Goal: Task Accomplishment & Management: Manage account settings

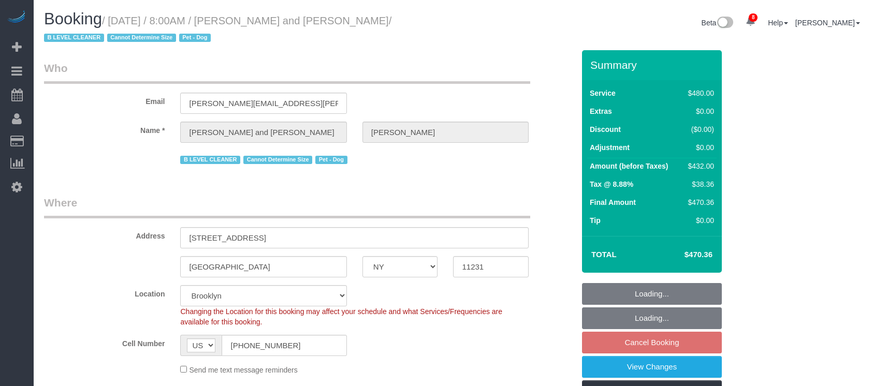
select select "NY"
select select "2"
select select "180"
select select "spot1"
select select "number:57"
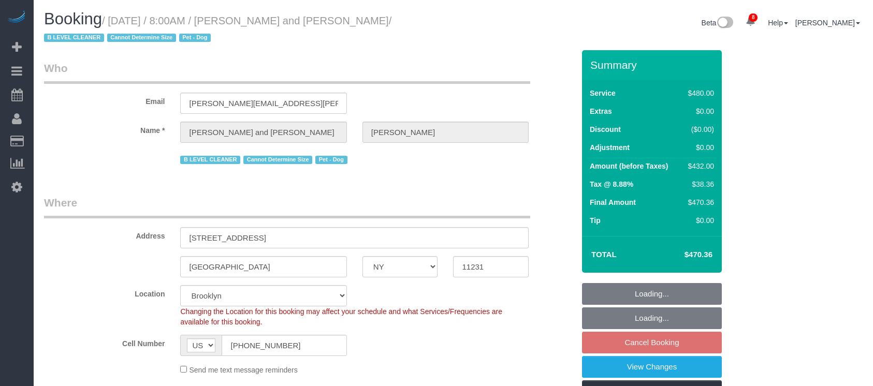
select select "number:72"
select select "number:13"
select select "number:5"
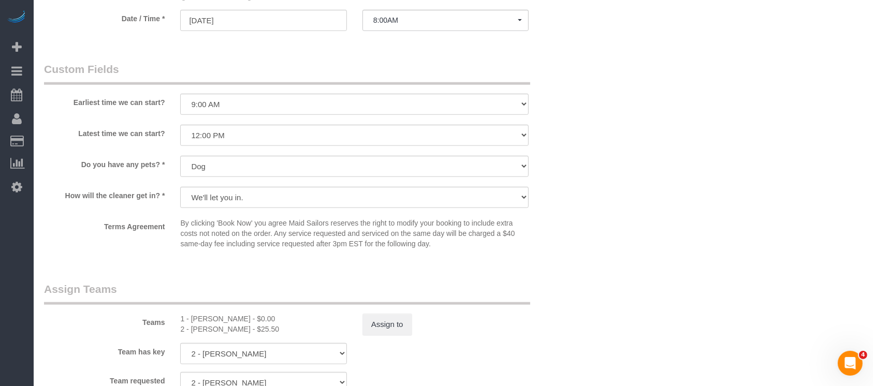
scroll to position [1036, 0]
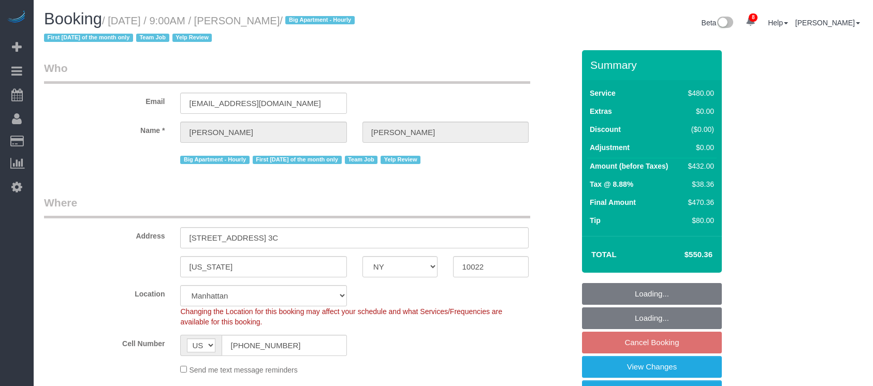
select select "NY"
select select "180"
select select "spot2"
select select "number:89"
select select "number:90"
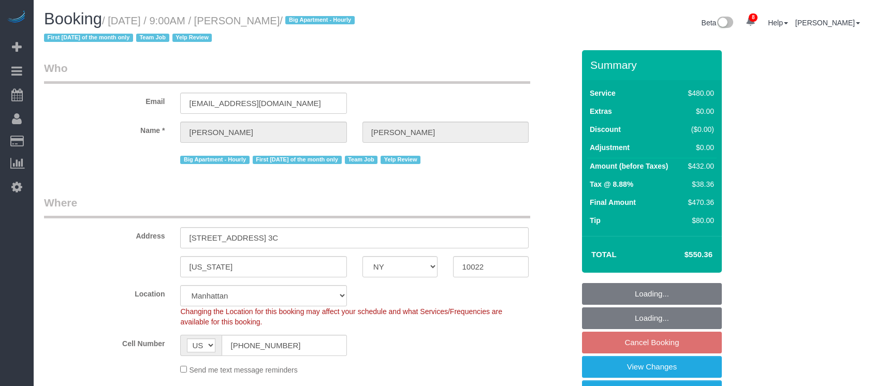
select select "number:15"
select select "number:6"
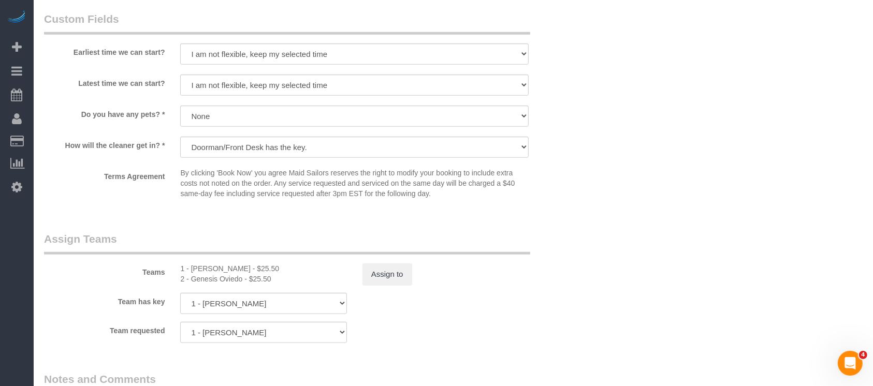
scroll to position [1105, 0]
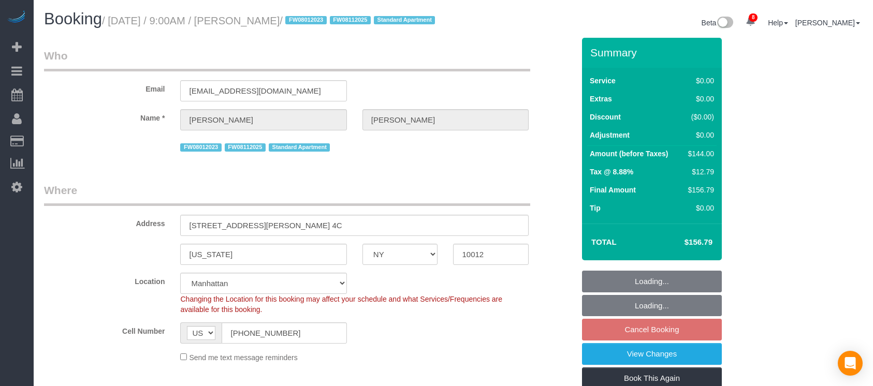
select select "NY"
select select "1"
select select "spot2"
select select "number:89"
select select "number:90"
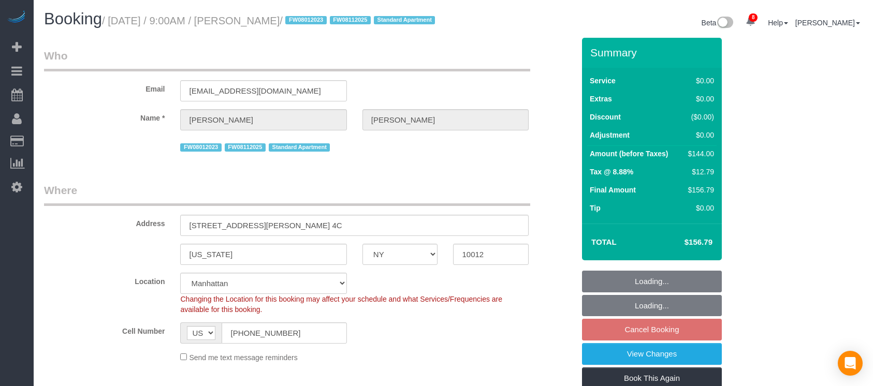
select select "number:15"
select select "number:5"
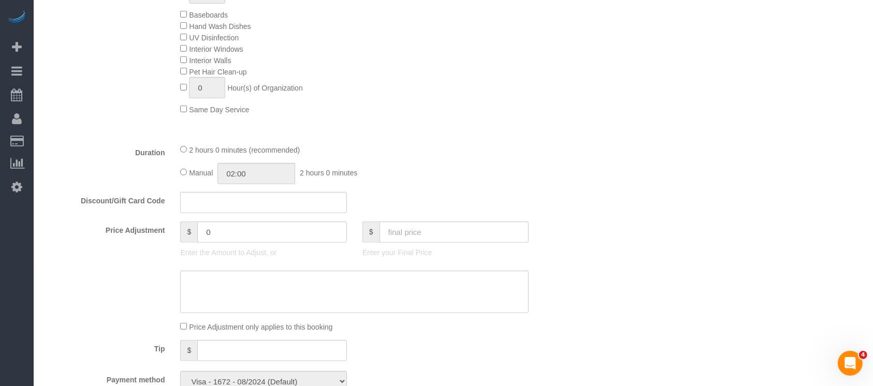
scroll to position [691, 0]
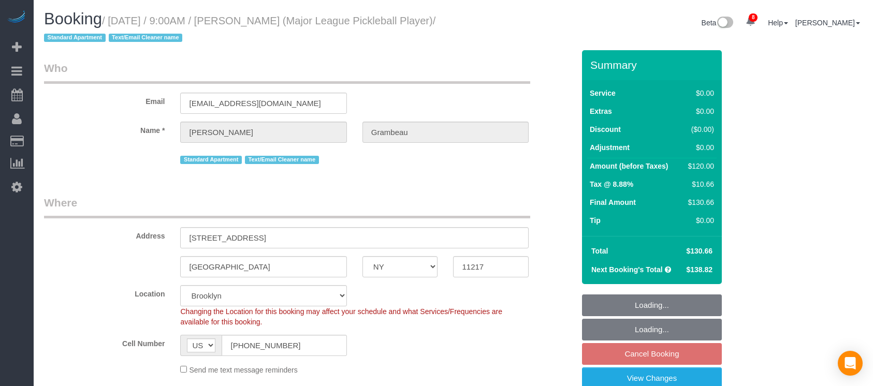
select select "NY"
select select "spot61"
select select "number:57"
select select "number:75"
select select "number:15"
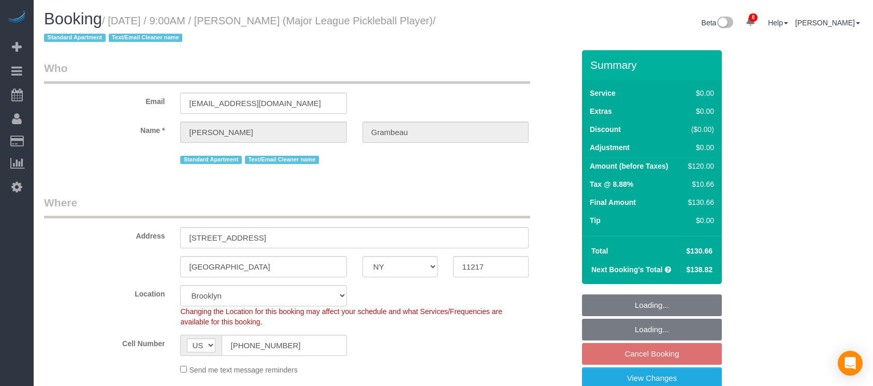
select select "number:6"
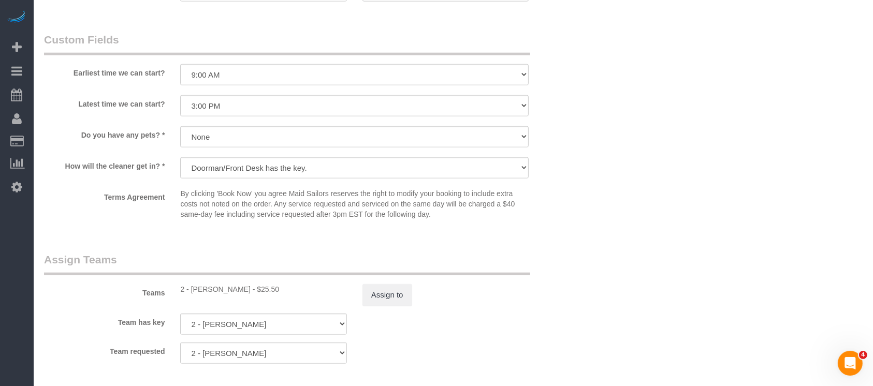
scroll to position [1243, 0]
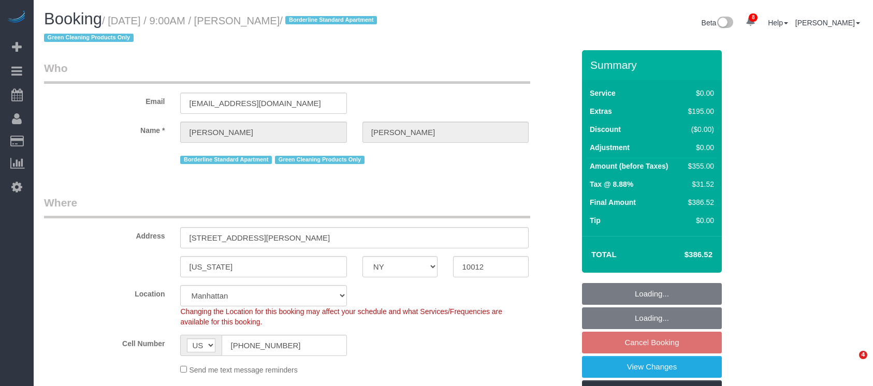
select select "NY"
select select "1"
select select "spot60"
select select "number:89"
select select "number:90"
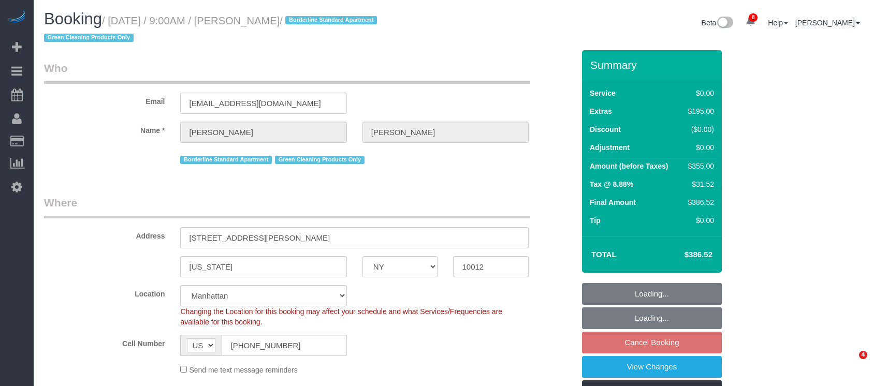
select select "number:15"
select select "number:5"
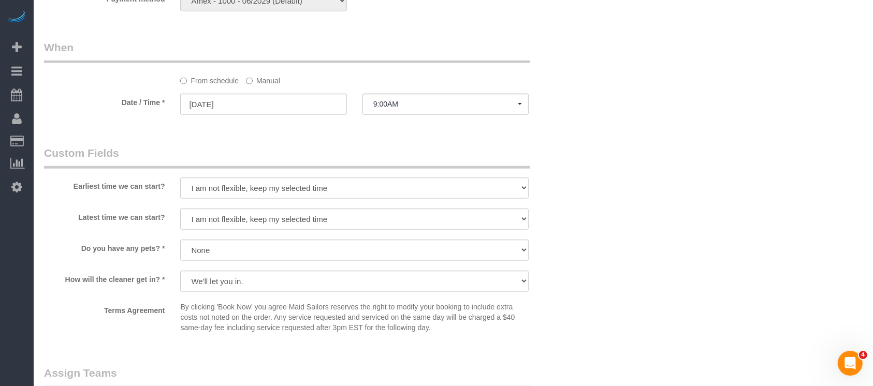
scroll to position [1174, 0]
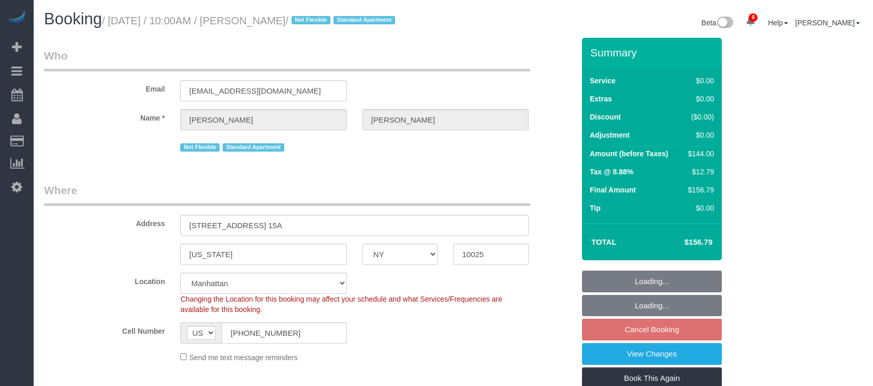
select select "NY"
select select "1"
select select "spot3"
select select "number:89"
select select "number:70"
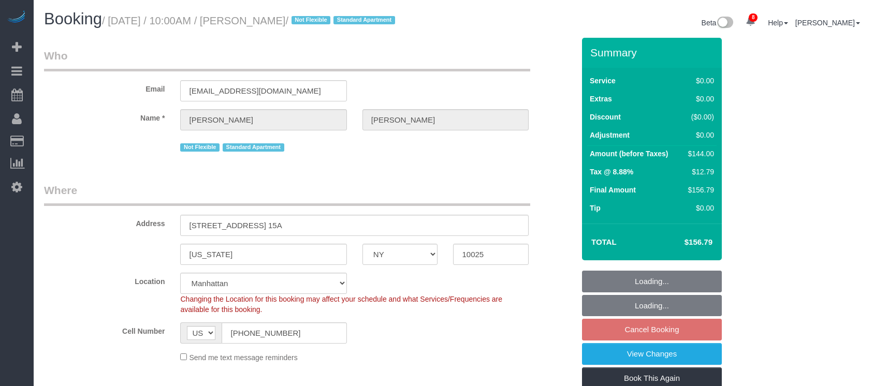
select select "number:15"
select select "number:6"
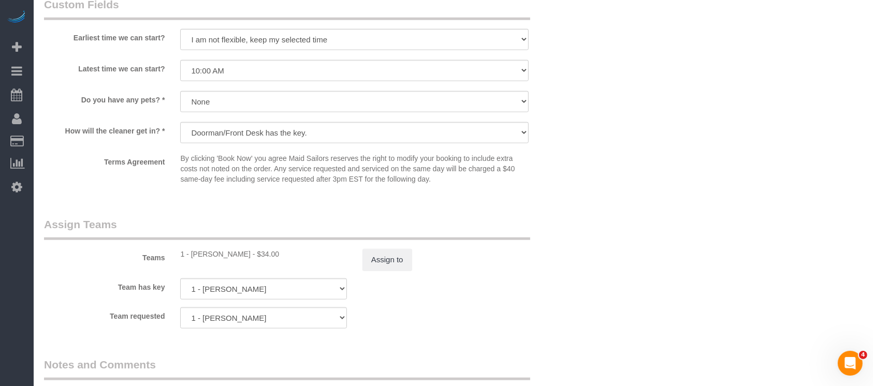
scroll to position [1381, 0]
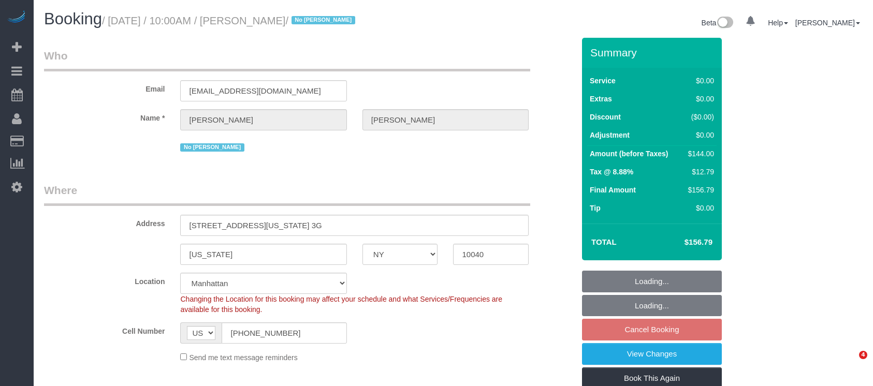
select select "NY"
select select "1"
select select "number:89"
select select "number:90"
select select "number:15"
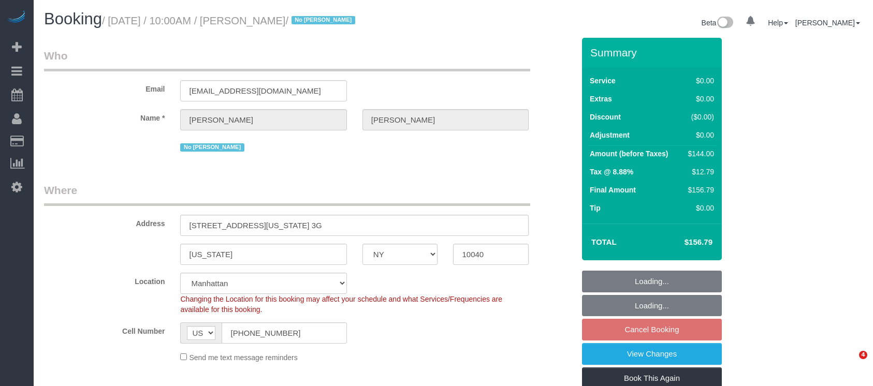
select select "number:5"
select select "spot3"
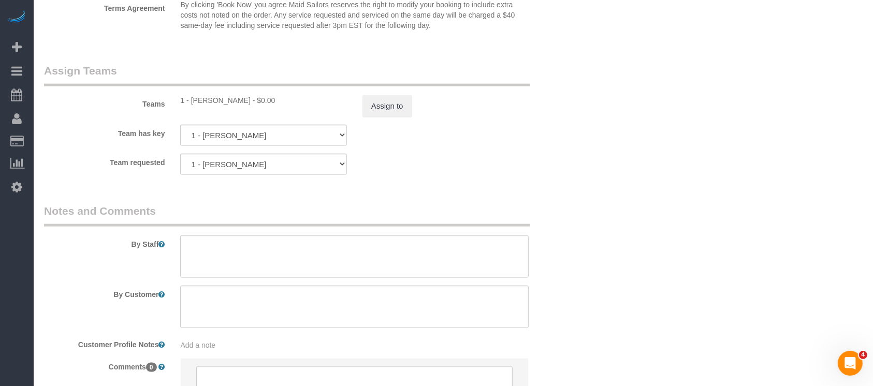
scroll to position [1312, 0]
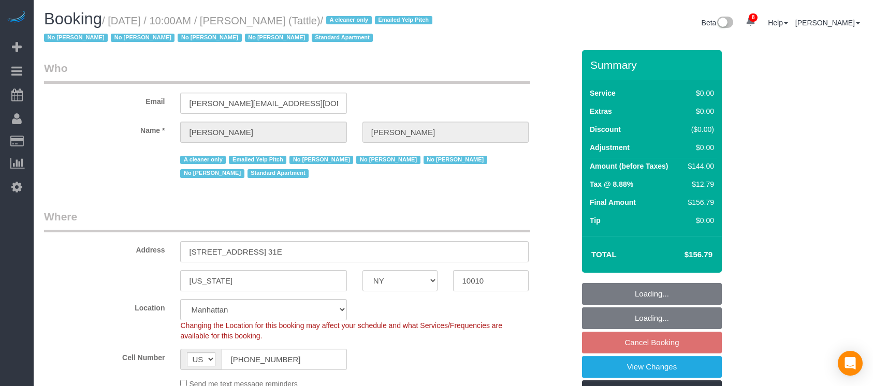
select select "NY"
select select "1"
select select "spot3"
select select "number:89"
select select "number:90"
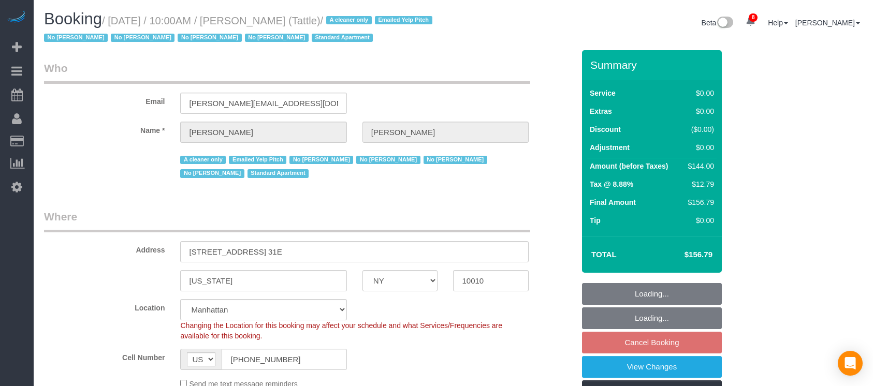
select select "number:15"
select select "number:5"
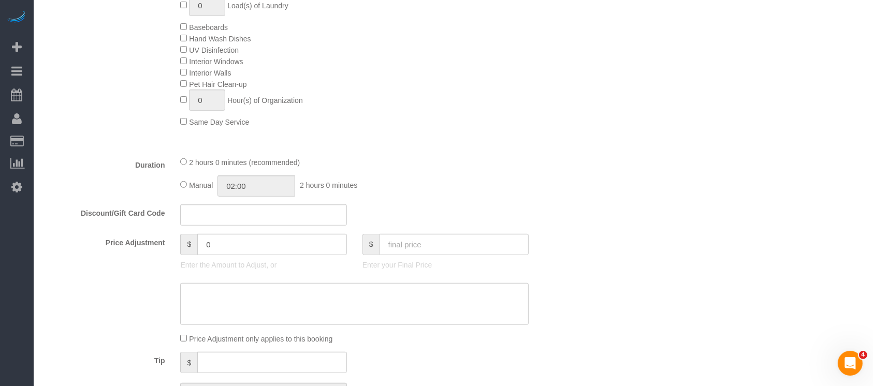
scroll to position [691, 0]
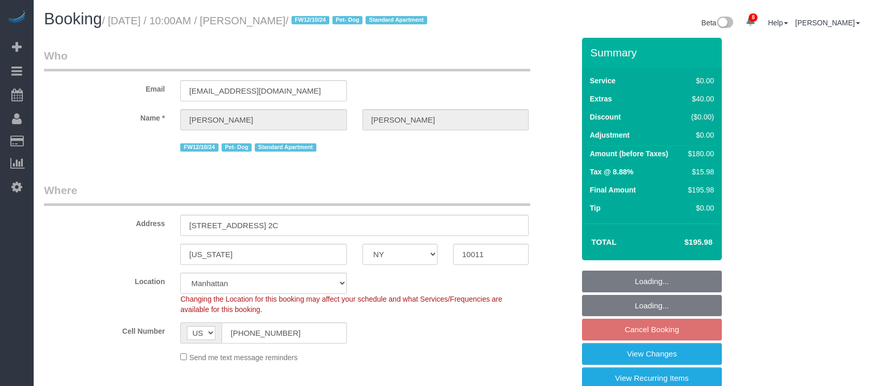
select select "NY"
select select "spot61"
select select "number:89"
select select "number:90"
select select "number:13"
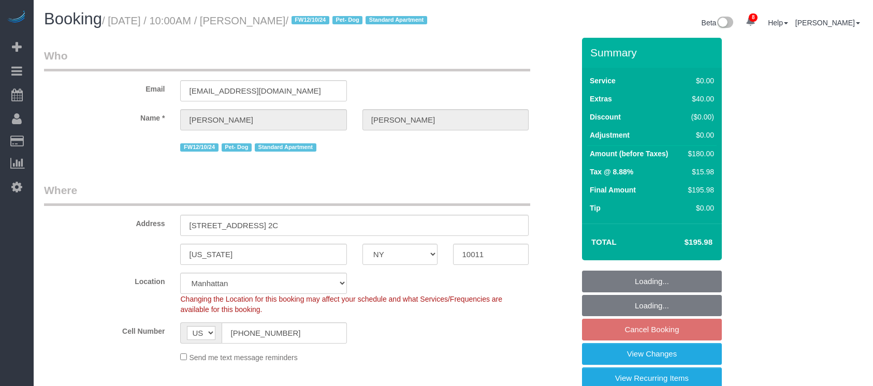
select select "number:5"
select select "1"
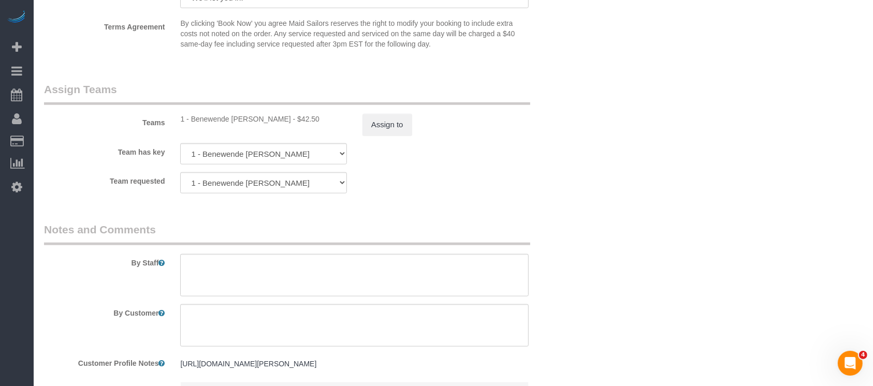
scroll to position [1381, 0]
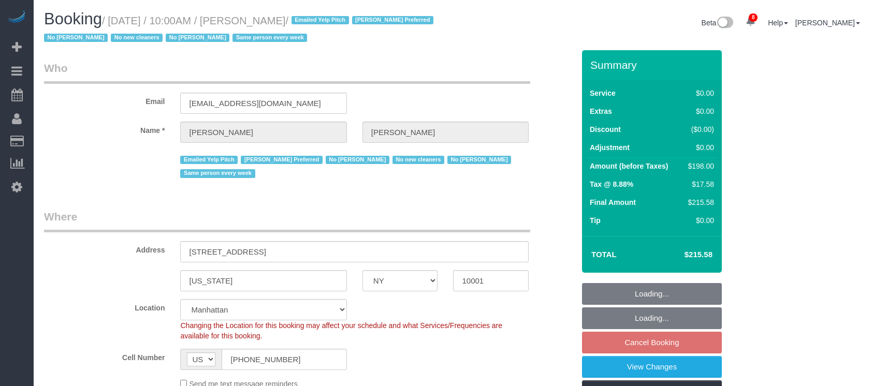
select select "NY"
select select "2"
select select "number:56"
select select "number:77"
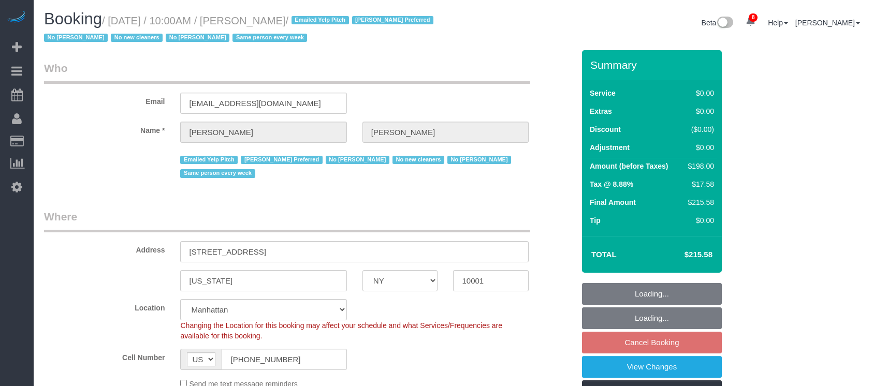
select select "number:15"
select select "number:6"
select select "object:1400"
select select "spot3"
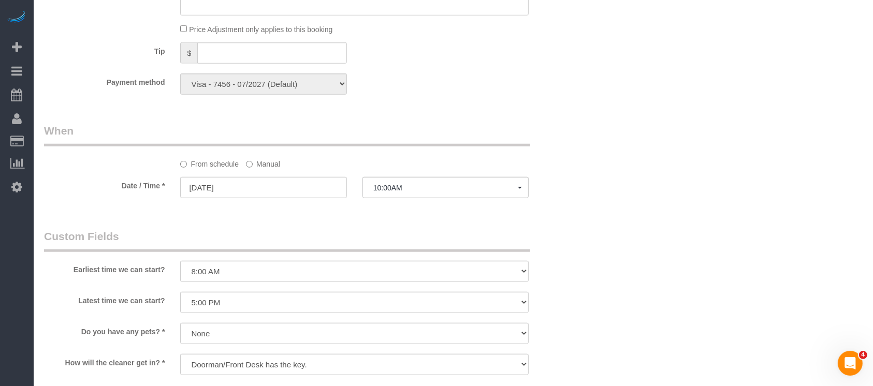
scroll to position [1105, 0]
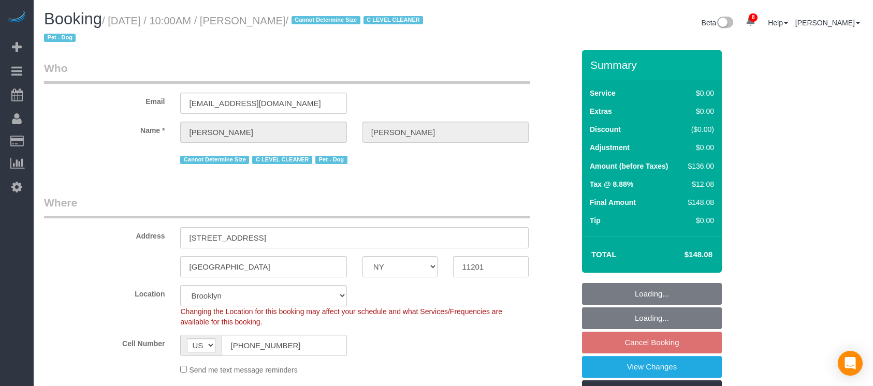
select select "NY"
select select "string:stripe-pm_1Nj3TP4VGloSiKo7GSDuJG2L"
select select "number:89"
select select "number:90"
select select "number:13"
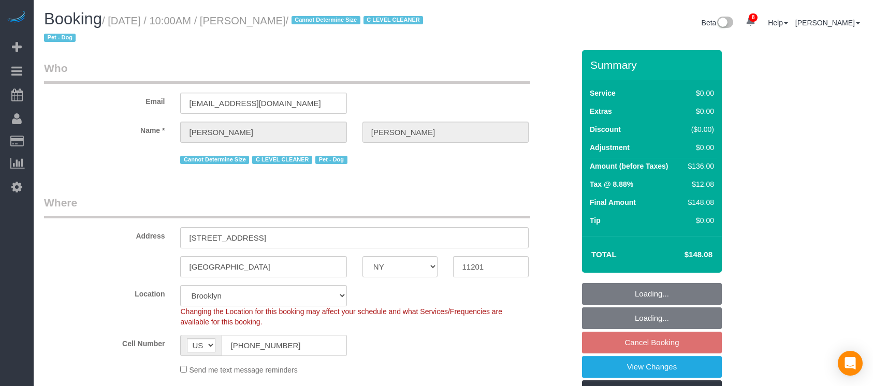
select select "number:6"
select select "object:1371"
select select "spot3"
select select "1"
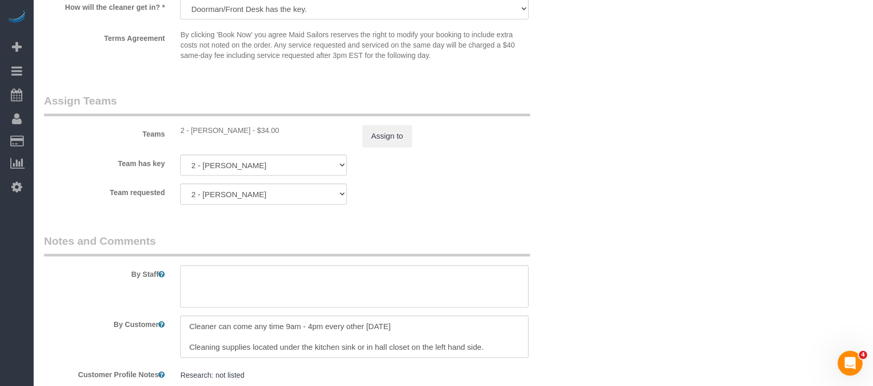
scroll to position [1312, 0]
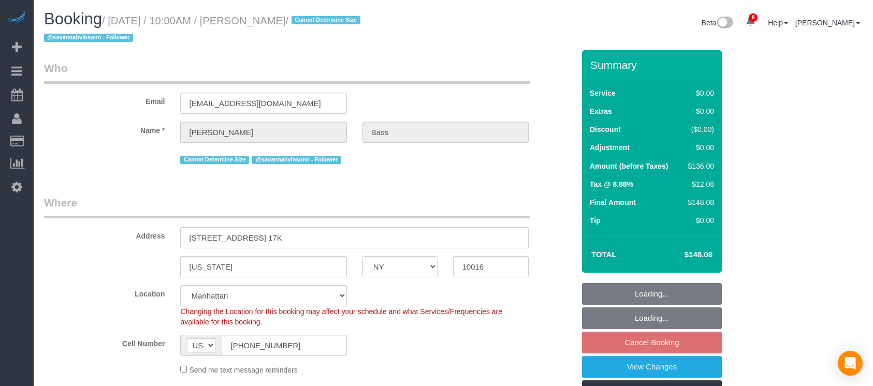
select select "NY"
select select "1"
select select "spot61"
select select "number:63"
select select "number:90"
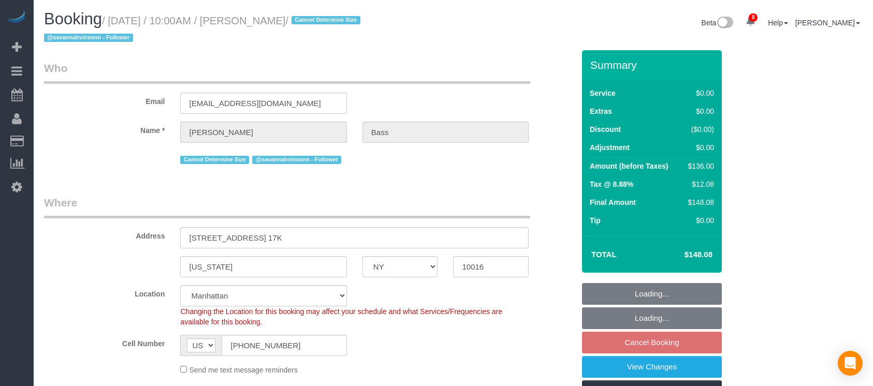
select select "number:15"
select select "number:6"
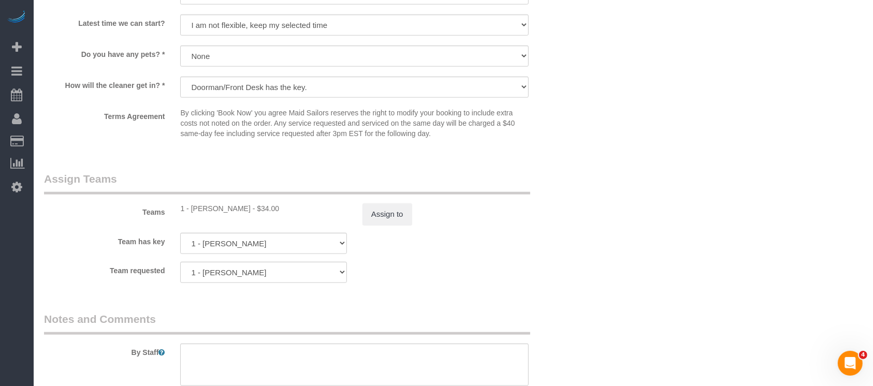
scroll to position [1381, 0]
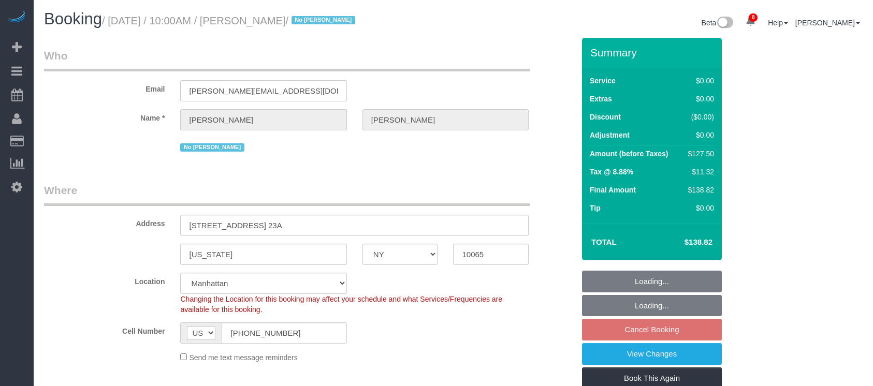
select select "NY"
select select "1"
select select "spot61"
select select "number:89"
select select "number:90"
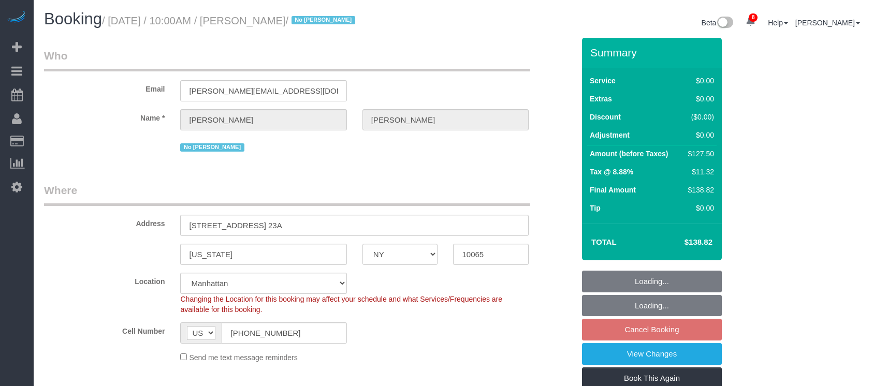
select select "number:15"
select select "number:5"
select select "number:21"
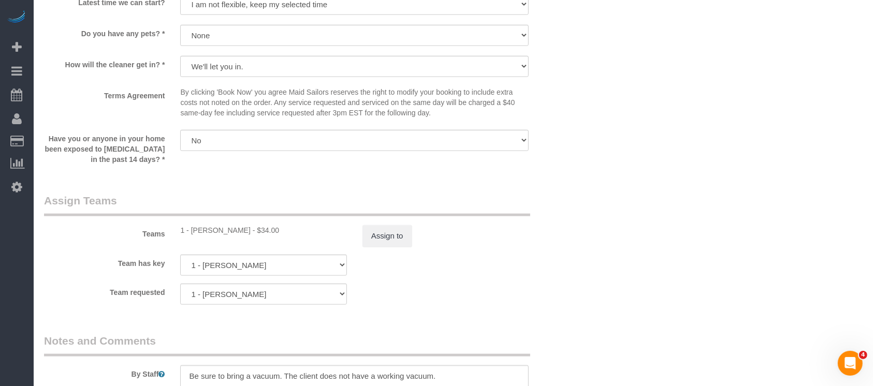
scroll to position [1312, 0]
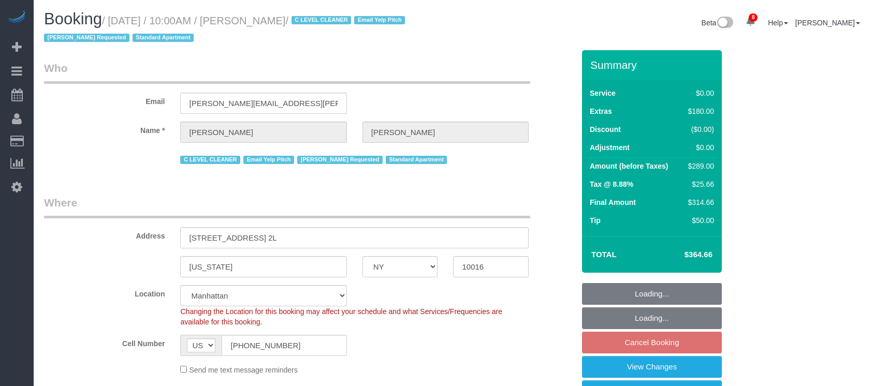
select select "NY"
select select "spot3"
select select "number:89"
select select "number:90"
select select "number:15"
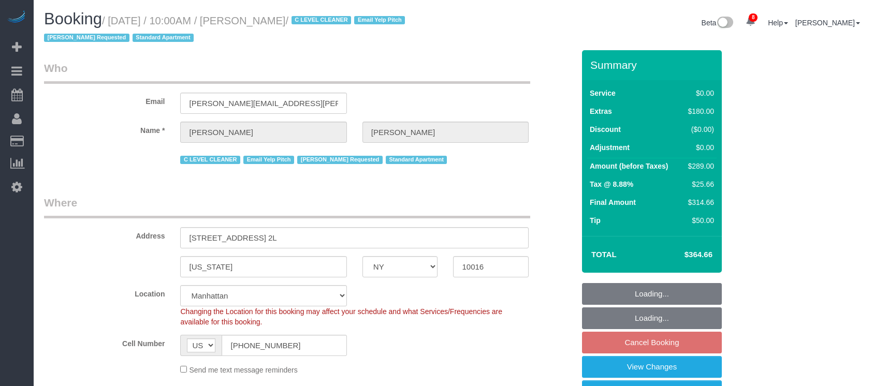
select select "number:6"
select select "object:1358"
select select "1"
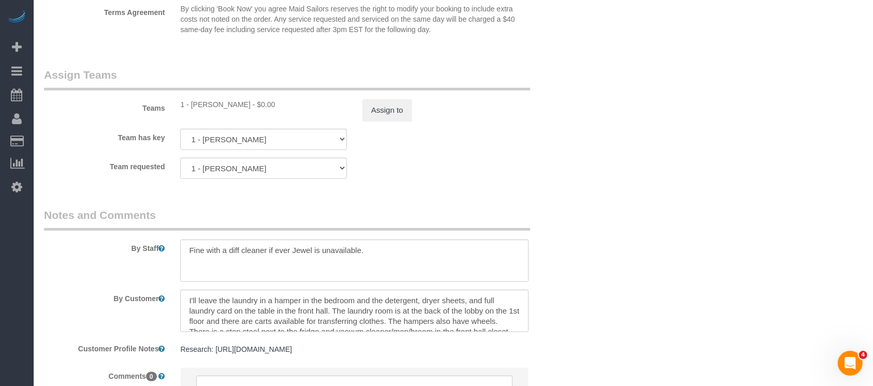
scroll to position [1381, 0]
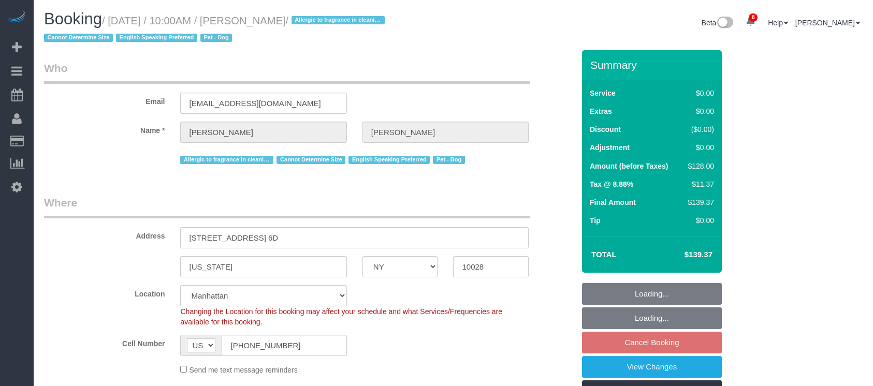
select select "NY"
select select "1"
select select "spot61"
select select "number:57"
select select "number:76"
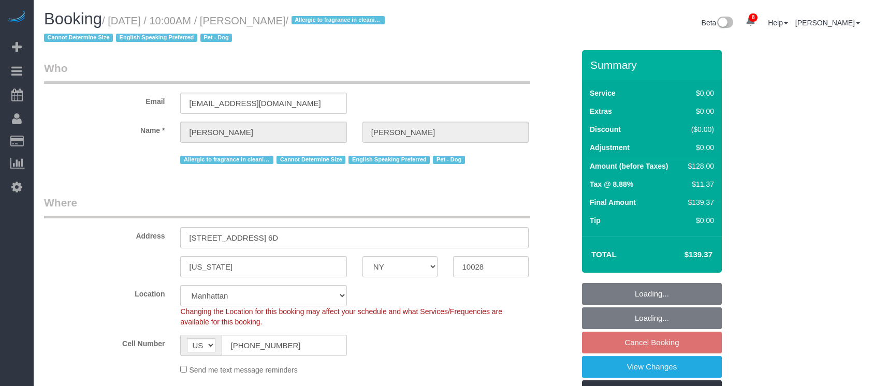
select select "number:13"
select select "number:5"
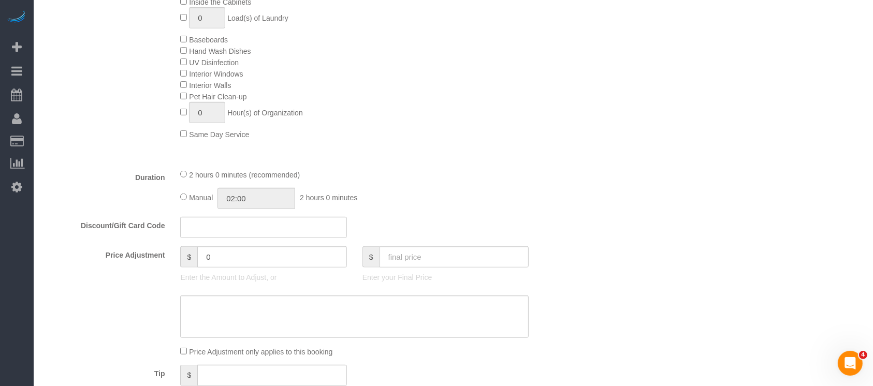
scroll to position [691, 0]
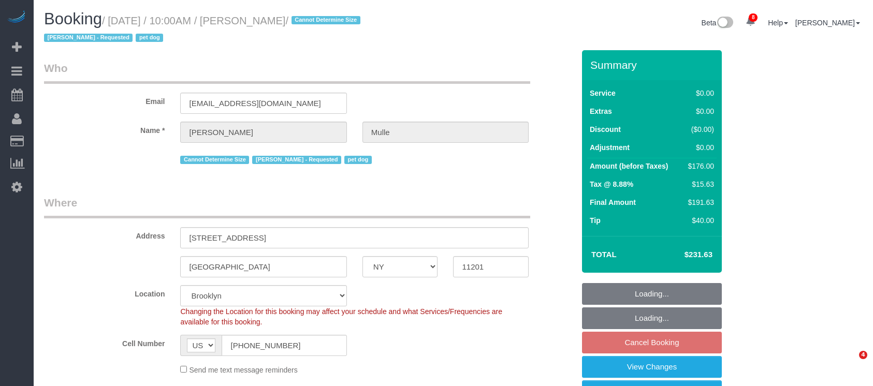
select select "NY"
select select "2"
select select "number:58"
select select "number:76"
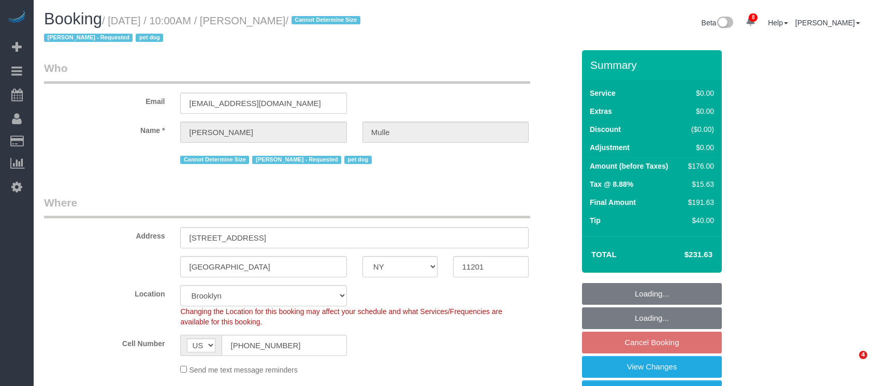
select select "number:13"
select select "number:6"
select select "spot62"
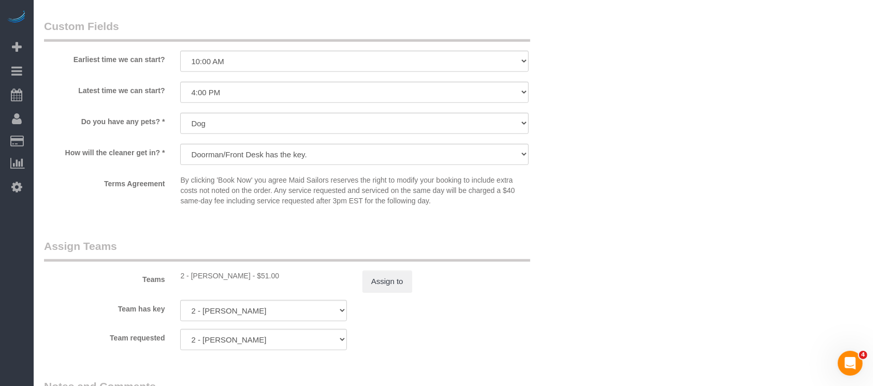
scroll to position [1312, 0]
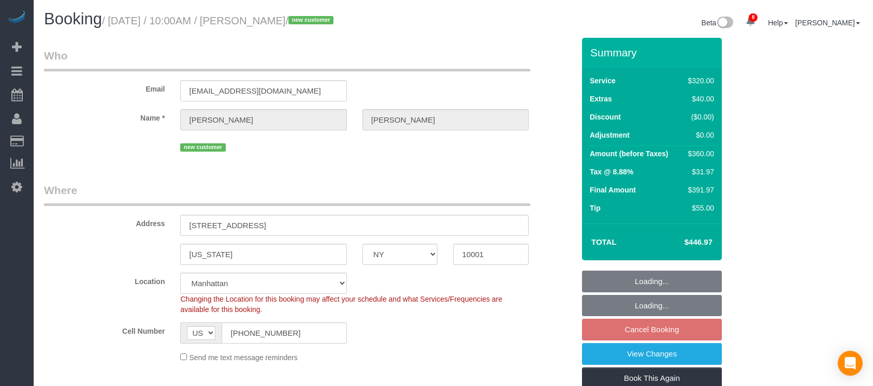
select select "NY"
select select "spot61"
select select "number:57"
select select "number:74"
select select "number:15"
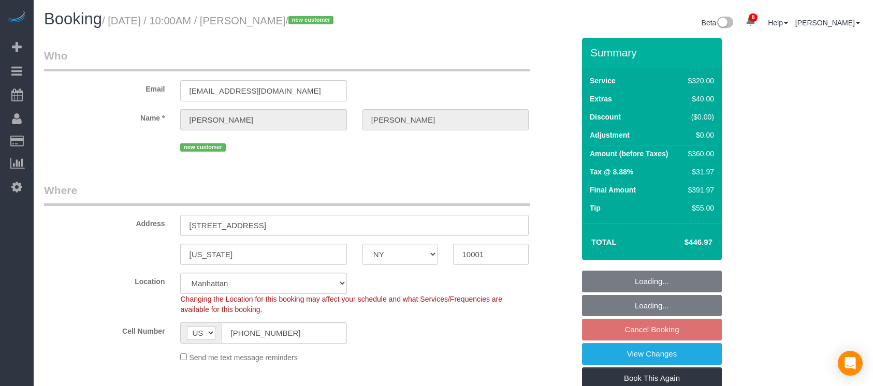
select select "number:6"
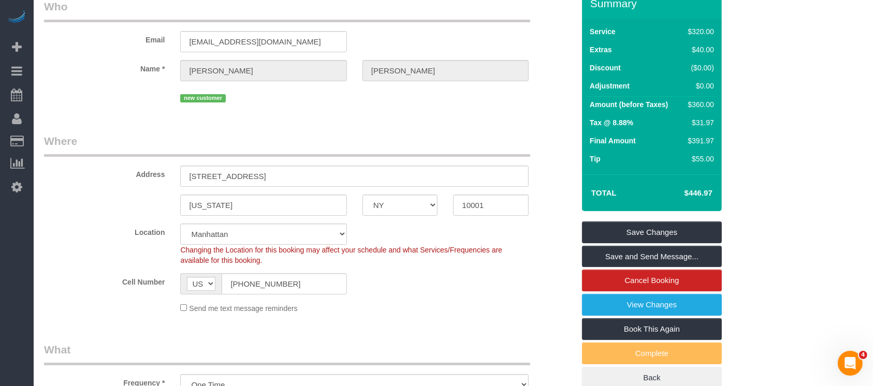
scroll to position [207, 0]
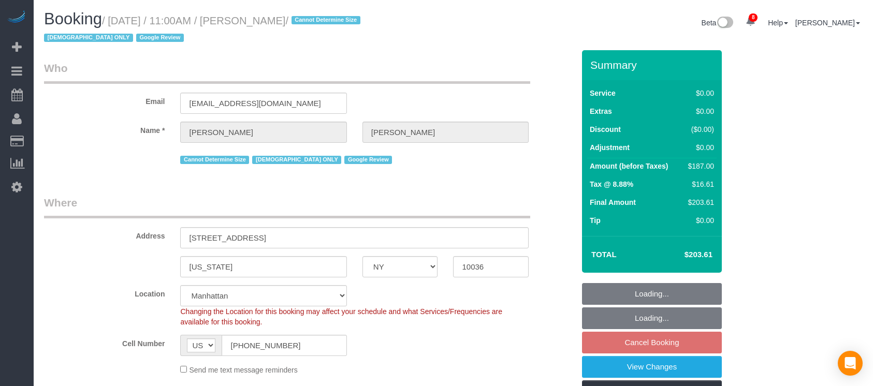
select select "NY"
select select "2"
select select "spot62"
select select "number:58"
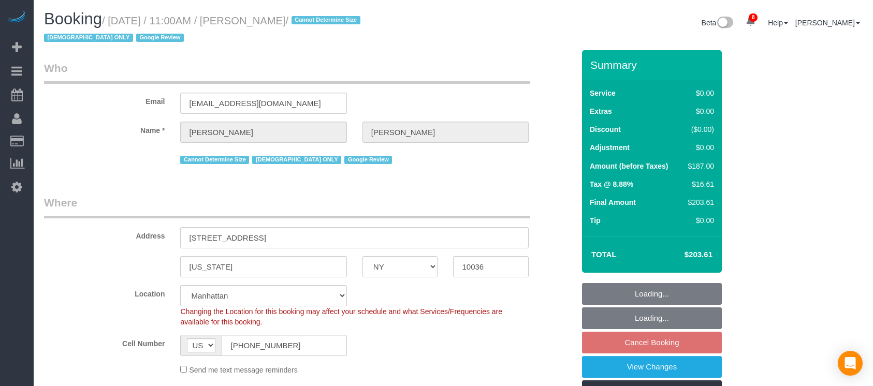
select select "number:73"
select select "number:15"
select select "number:6"
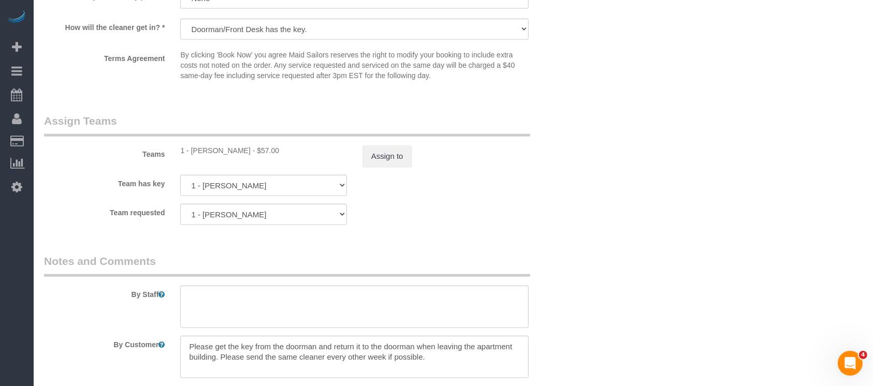
scroll to position [1312, 0]
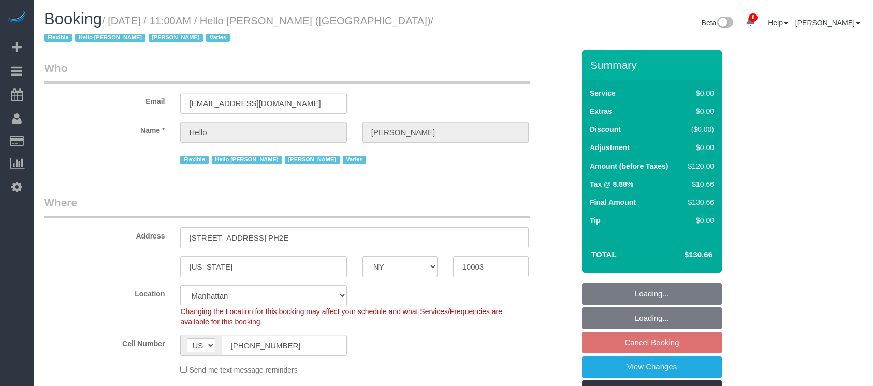
select select "NY"
select select "1"
select select "spot4"
select select "number:89"
select select "number:90"
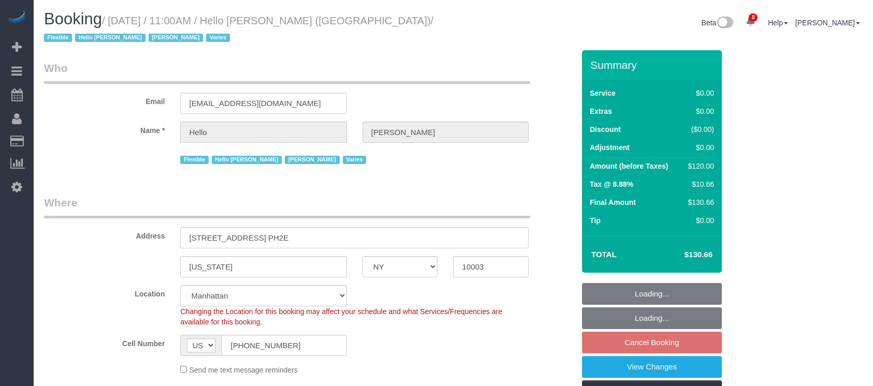
select select "number:15"
select select "number:6"
select select "number:21"
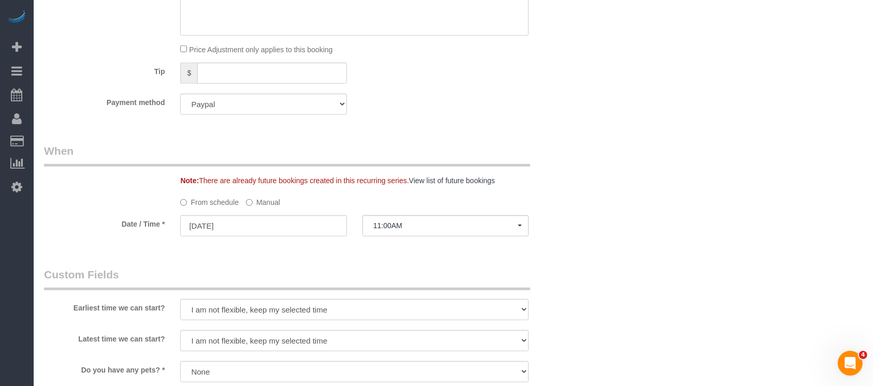
scroll to position [967, 0]
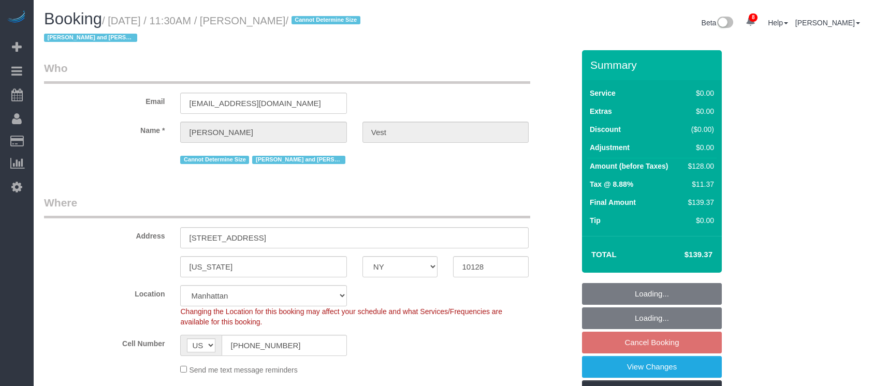
select select "NY"
select select "1"
select select "number:57"
select select "number:74"
select select "number:15"
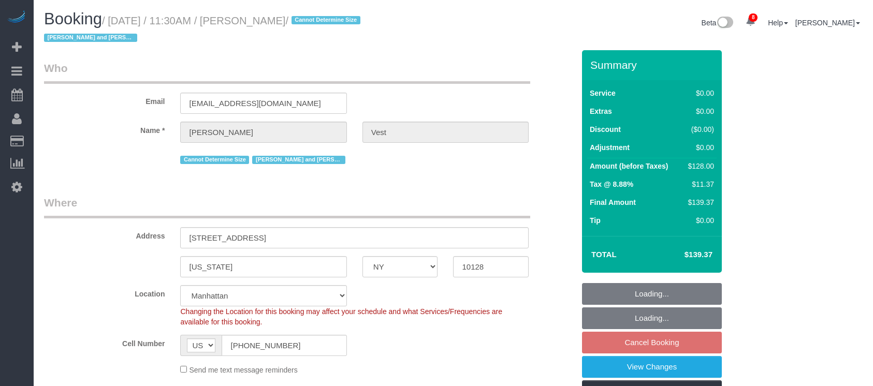
select select "number:6"
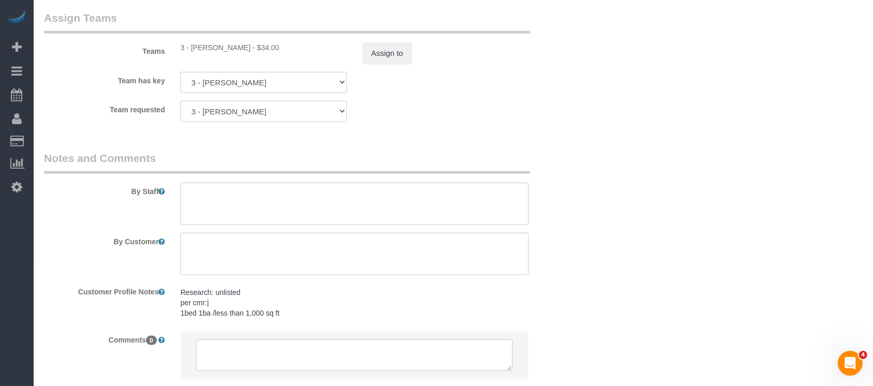
scroll to position [1450, 0]
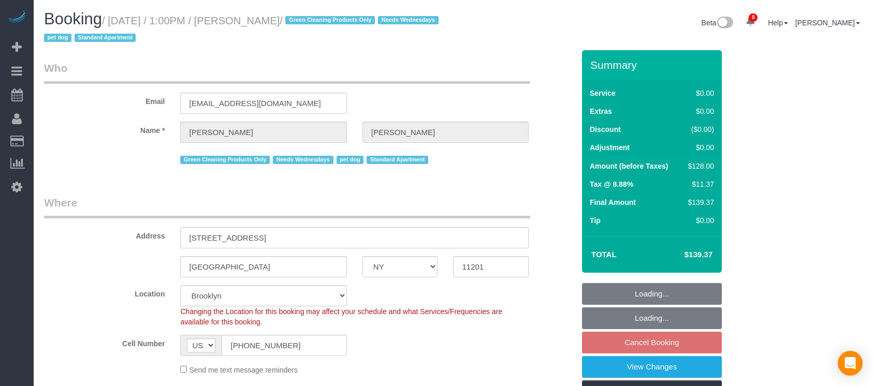
select select "NY"
select select "1"
select select "number:57"
select select "number:74"
select select "number:13"
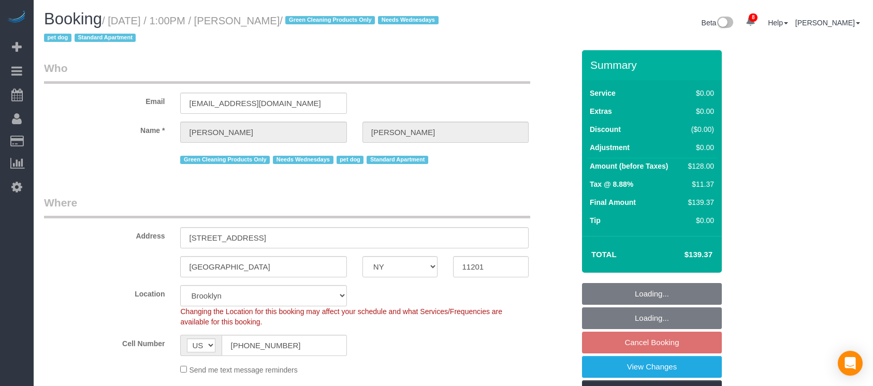
select select "number:7"
select select "spot65"
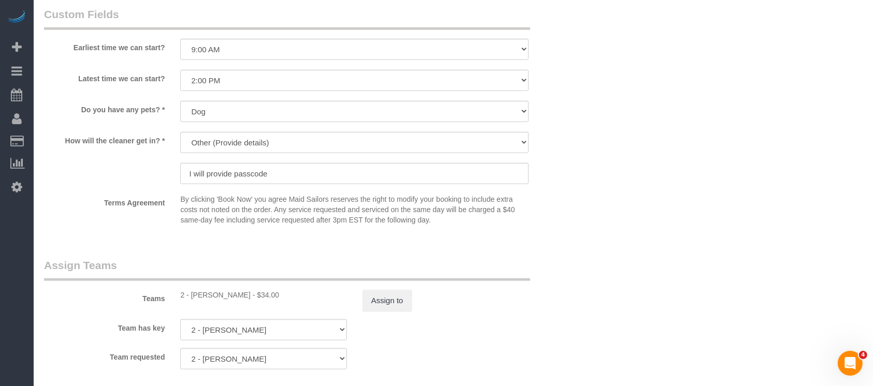
scroll to position [1312, 0]
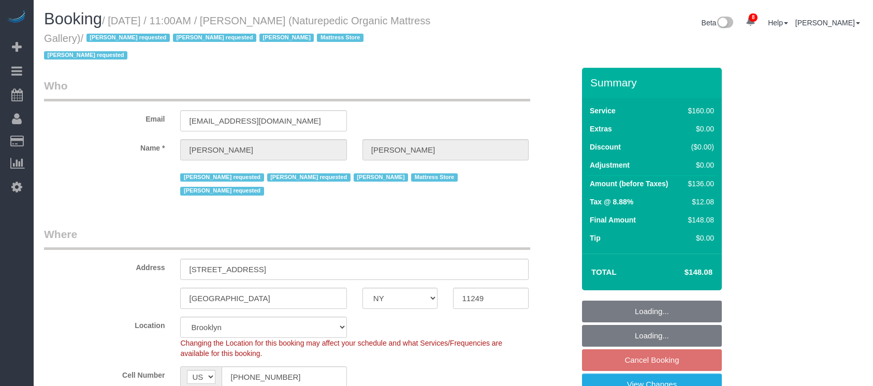
select select "NY"
select select "spot63"
select select "number:89"
select select "number:90"
select select "number:15"
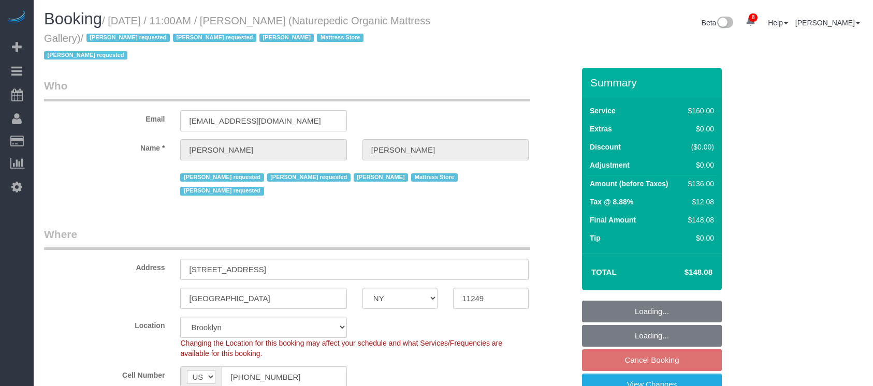
select select "number:5"
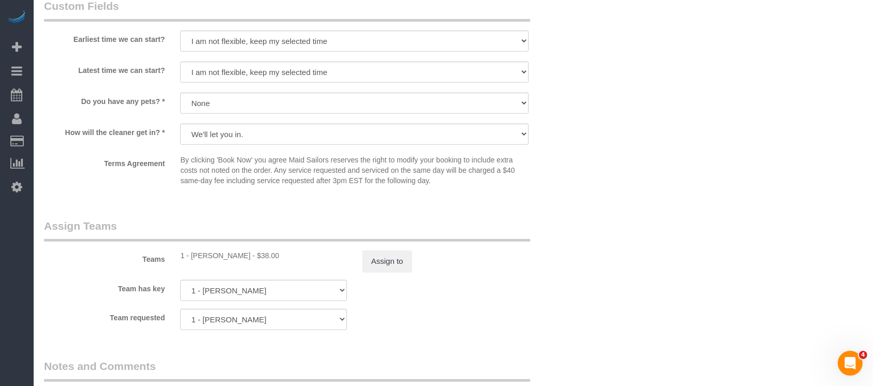
scroll to position [1105, 0]
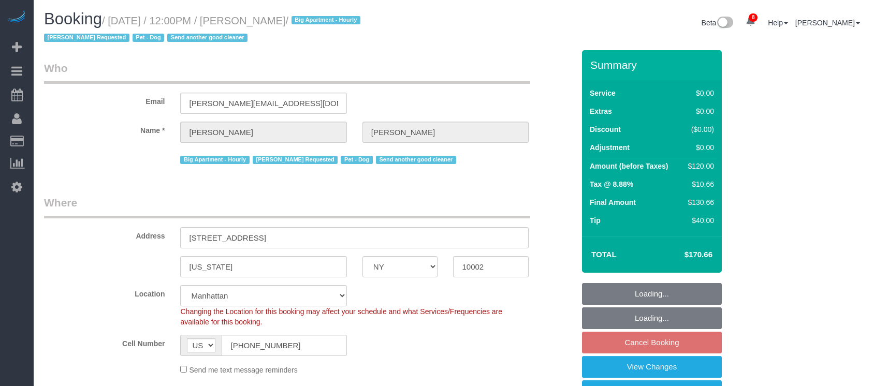
select select "NY"
select select "number:59"
select select "number:75"
select select "number:13"
select select "number:5"
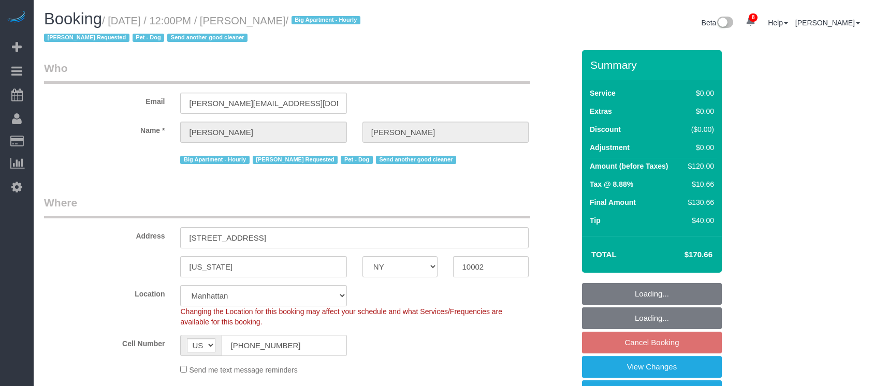
select select "spot63"
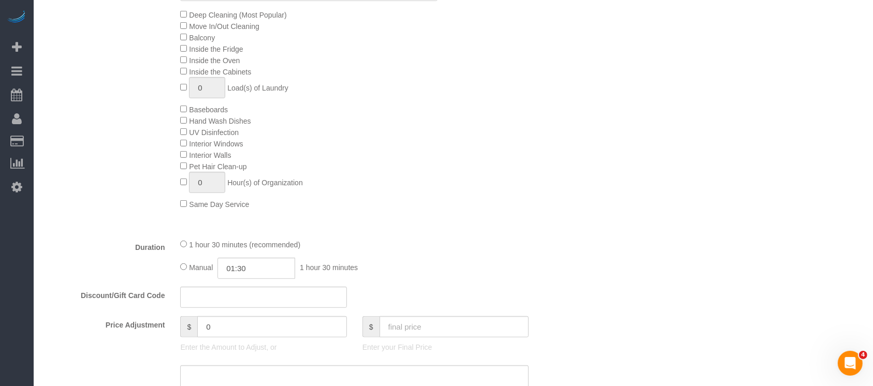
scroll to position [691, 0]
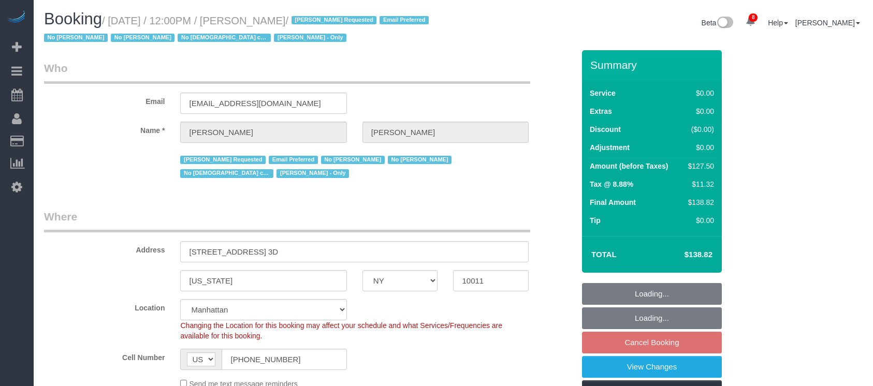
select select "NY"
select select "1"
select select "spot63"
select select "number:89"
select select "number:90"
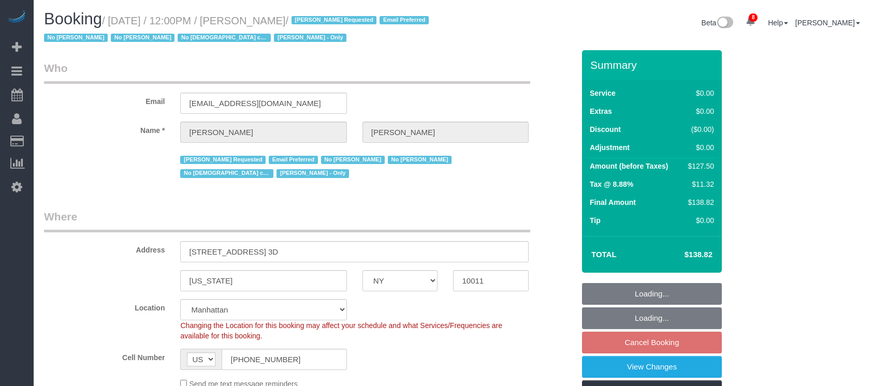
select select "number:15"
select select "number:5"
select select "number:21"
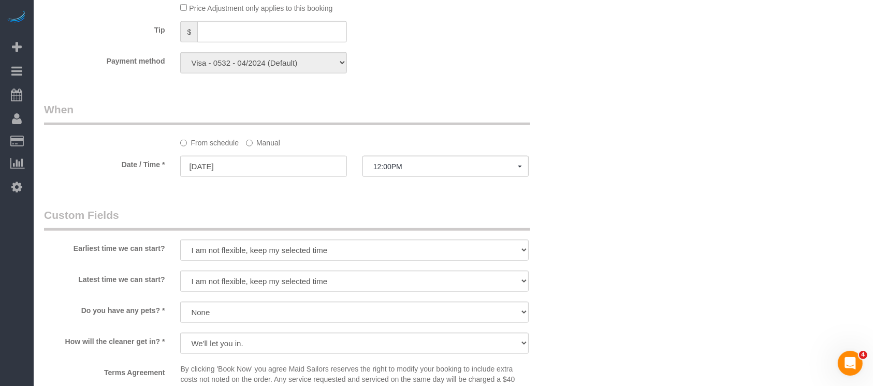
scroll to position [967, 0]
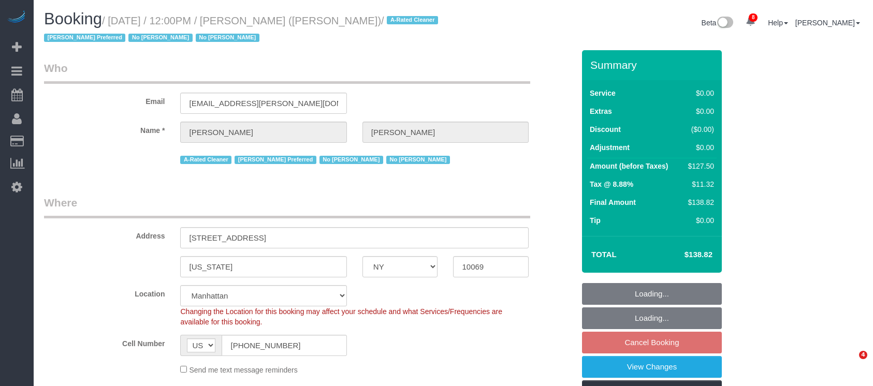
select select "NY"
select select "number:89"
select select "number:90"
select select "number:15"
select select "number:6"
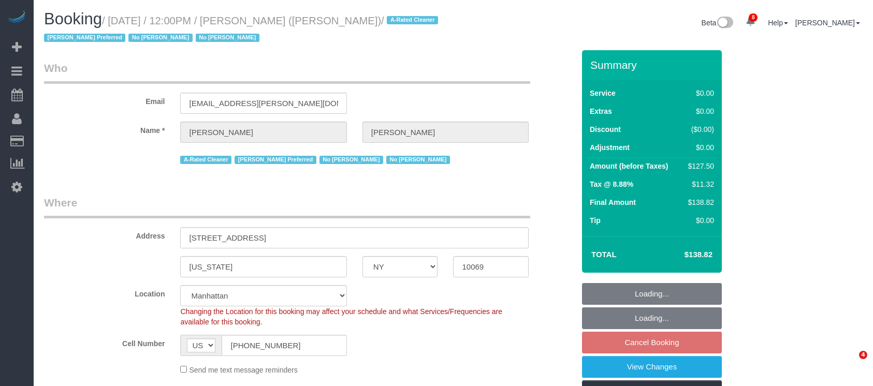
select select "spot63"
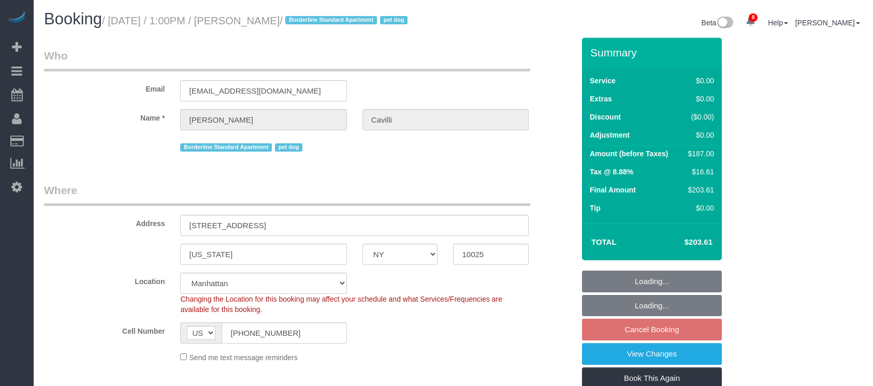
select select "NY"
select select "2"
select select "spot6"
select select "number:89"
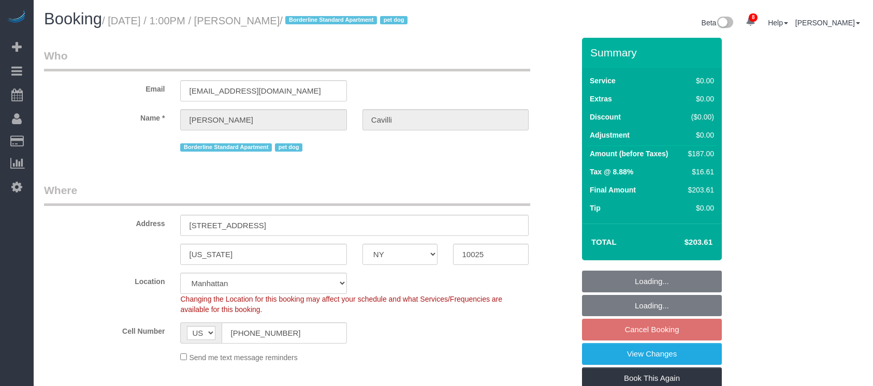
select select "number:90"
select select "number:13"
select select "number:5"
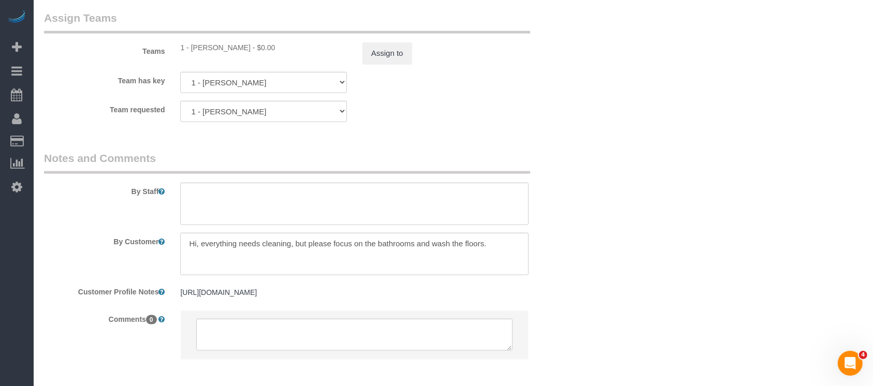
scroll to position [1381, 0]
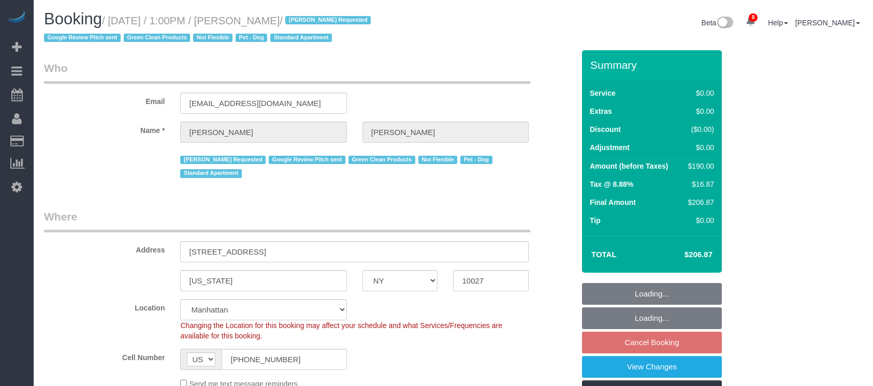
select select "NY"
select select "2"
select select "spot6"
select select "number:59"
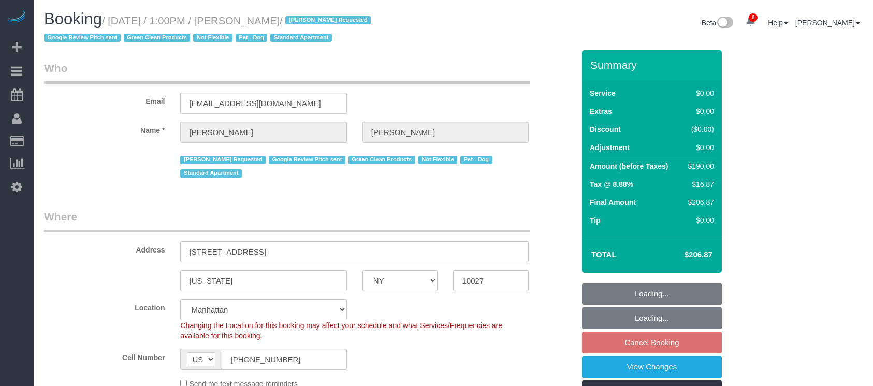
select select "number:74"
select select "number:13"
select select "number:5"
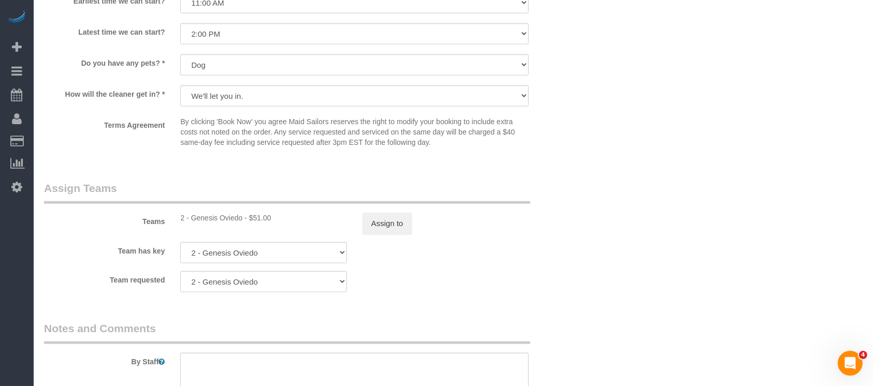
scroll to position [1312, 0]
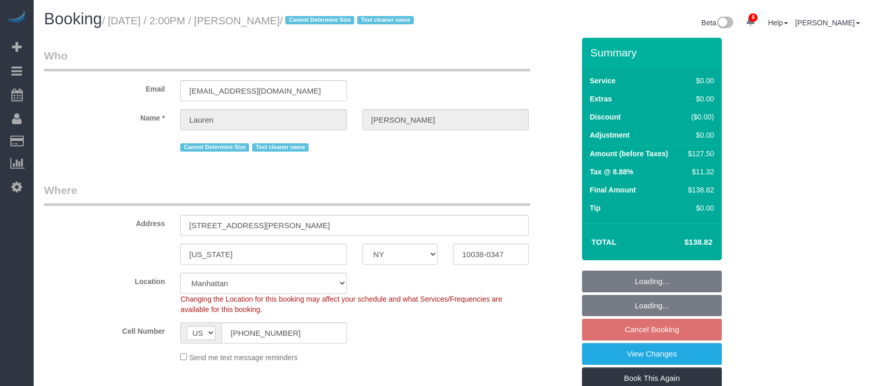
select select "NY"
select select "spot7"
select select "number:89"
select select "number:90"
select select "number:15"
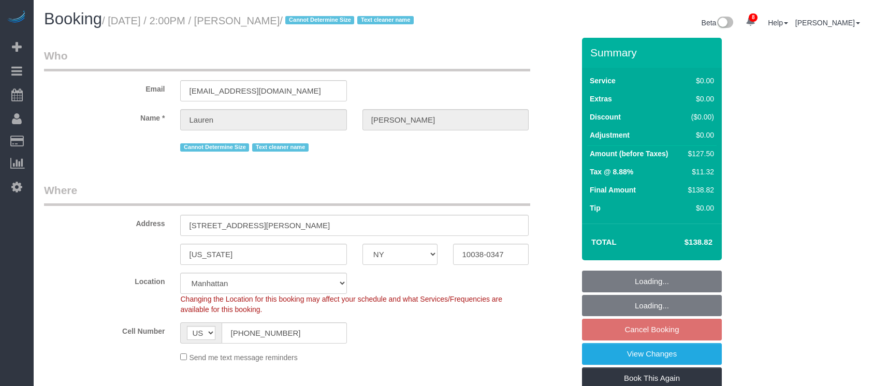
select select "number:5"
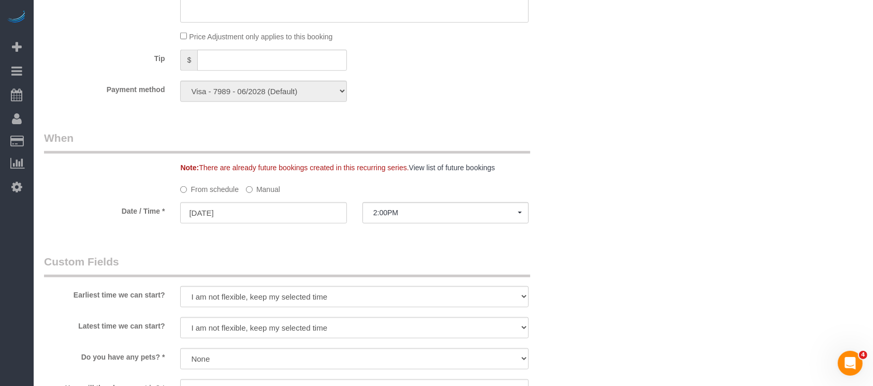
scroll to position [967, 0]
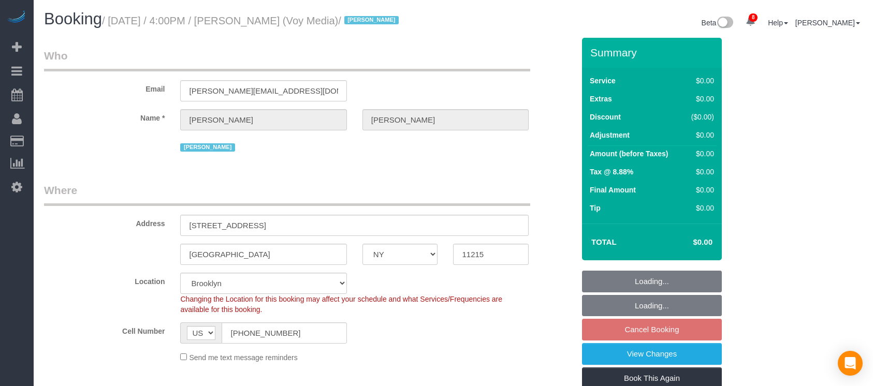
select select "NY"
select select "120"
select select "spot68"
select select "number:89"
select select "number:90"
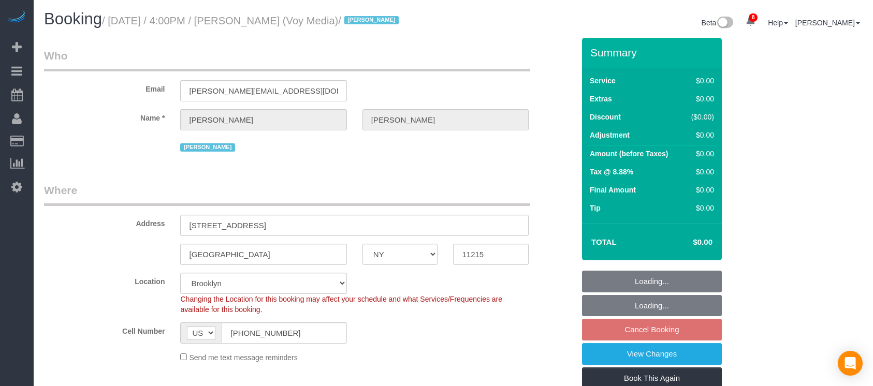
select select "number:15"
select select "number:5"
select select "number:21"
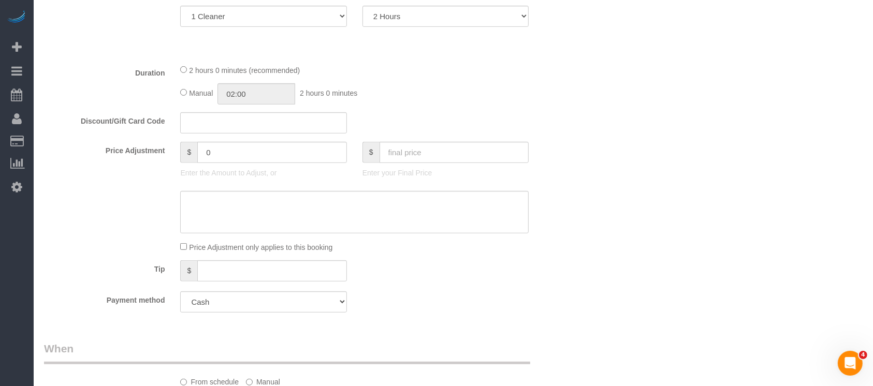
scroll to position [483, 0]
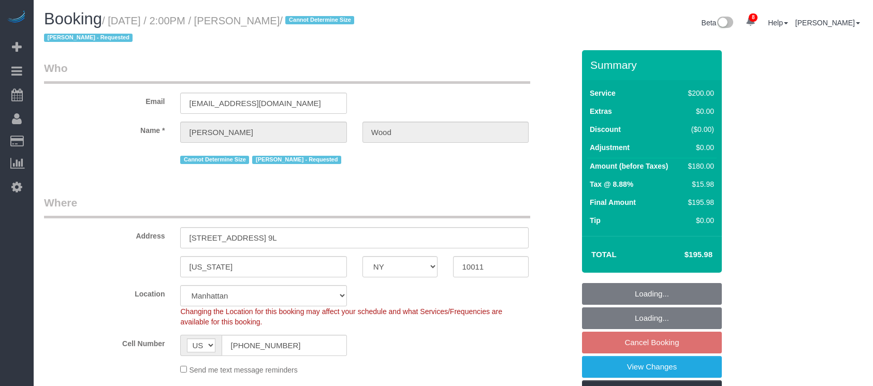
select select "NY"
select select "150"
select select "spot65"
select select "number:89"
select select "number:90"
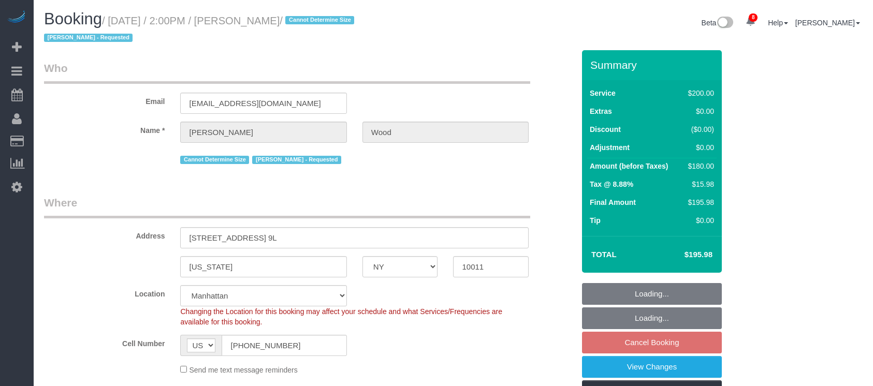
select select "number:15"
select select "number:6"
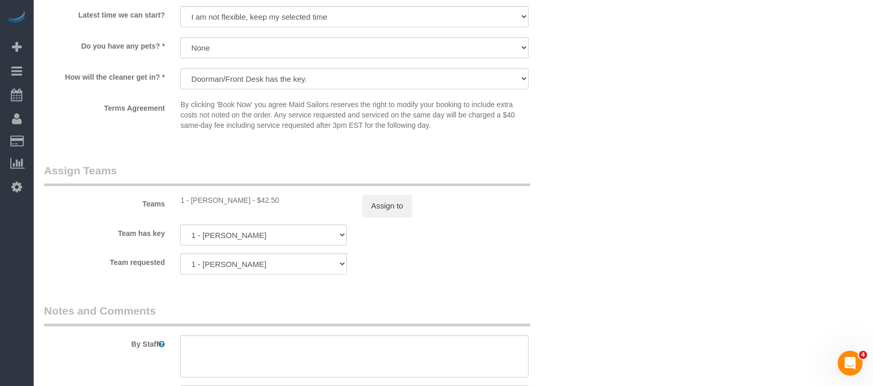
scroll to position [1036, 0]
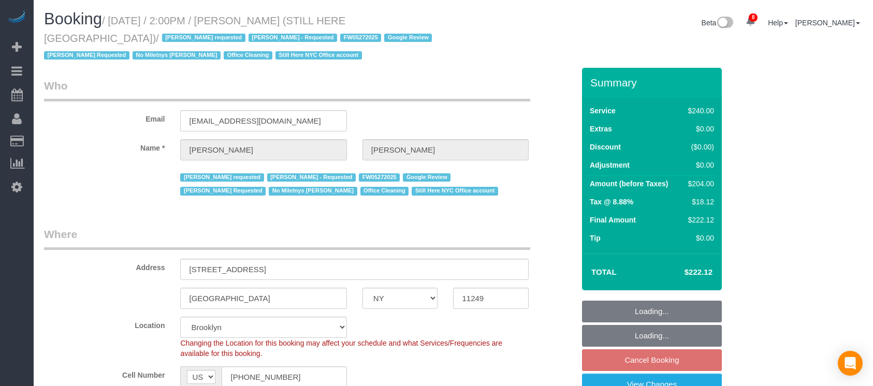
select select "NY"
select select "180"
select select "spot7"
select select "number:89"
select select "number:90"
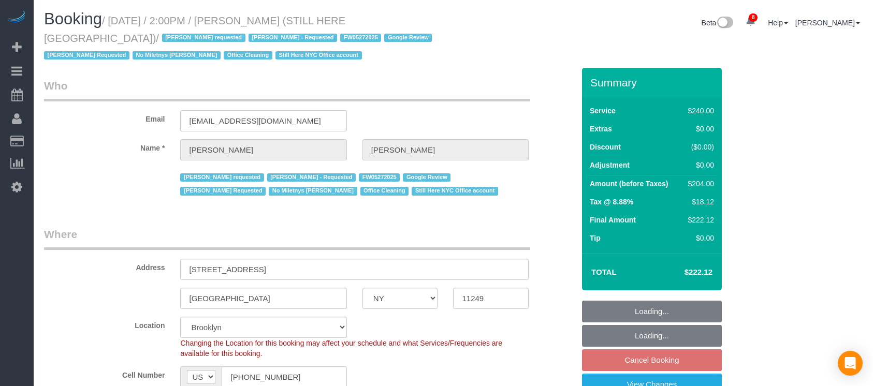
select select "number:15"
select select "number:5"
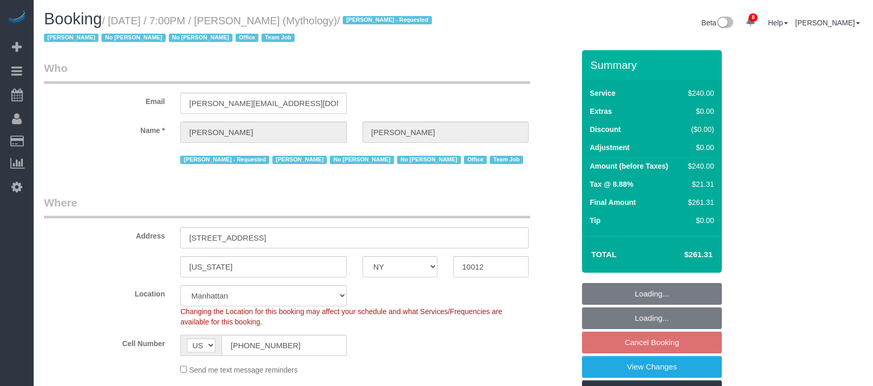
select select "NY"
select select "2"
select select "120"
select select "spot12"
select select "number:89"
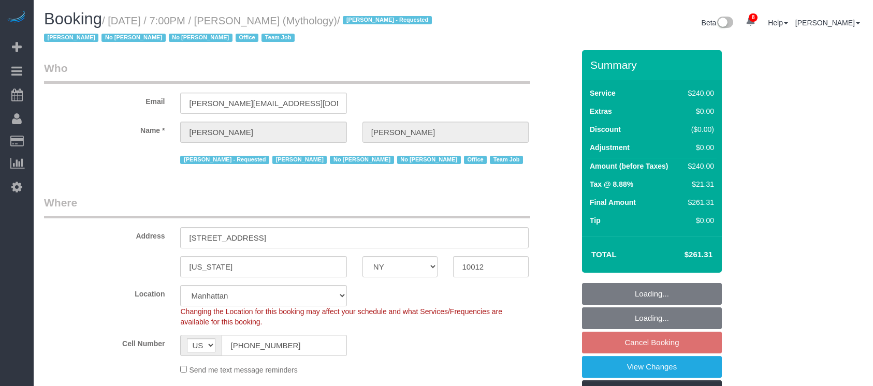
select select "number:90"
select select "number:15"
select select "number:7"
